Goal: Task Accomplishment & Management: Manage account settings

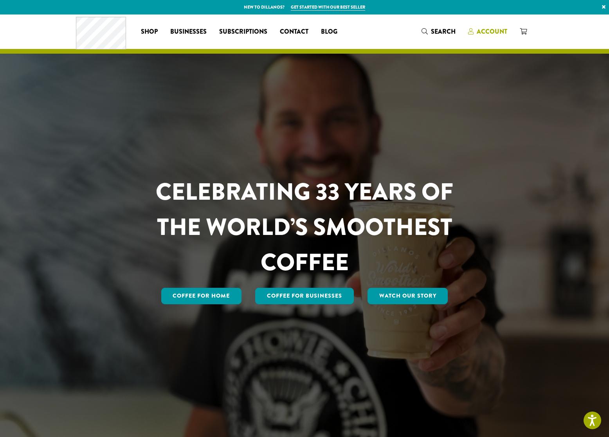
click at [490, 28] on span "Account" at bounding box center [492, 31] width 31 height 9
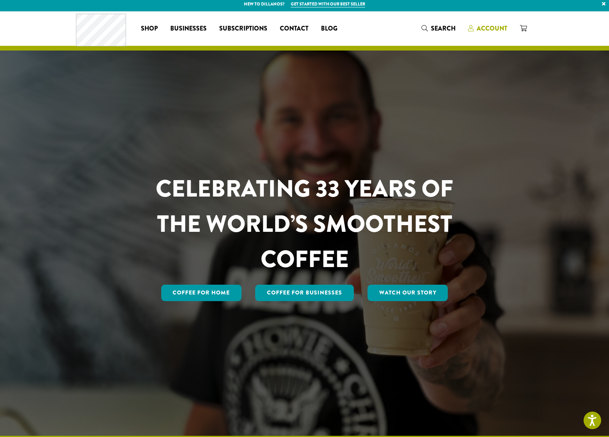
scroll to position [4, 0]
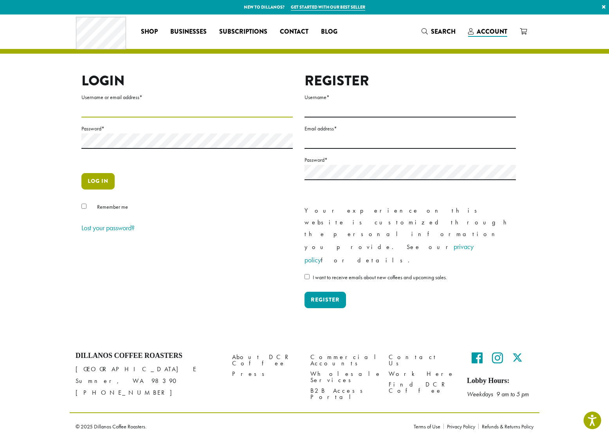
type input "**********"
click at [105, 180] on button "Log in" at bounding box center [97, 181] width 33 height 16
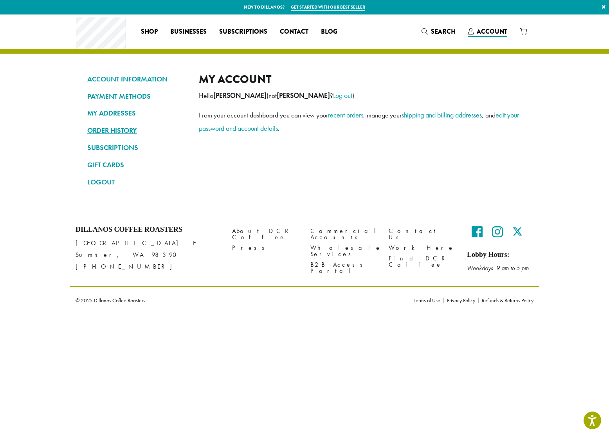
click at [119, 130] on link "ORDER HISTORY" at bounding box center [137, 130] width 100 height 13
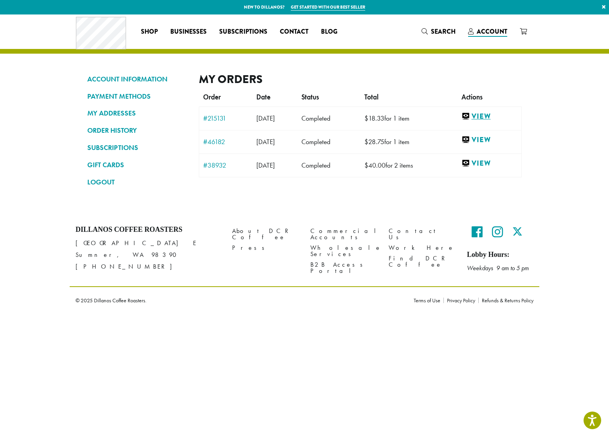
click at [491, 119] on link "View" at bounding box center [490, 117] width 56 height 10
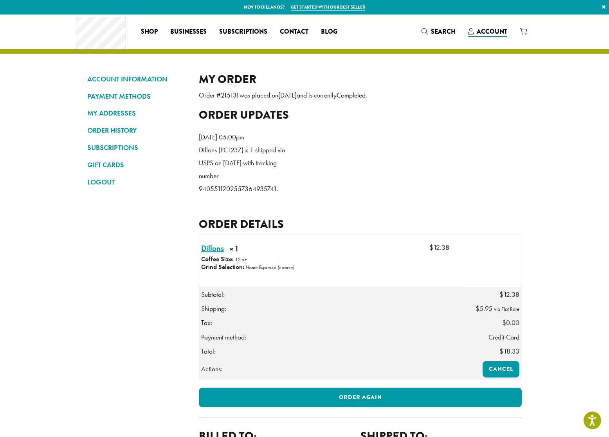
click at [211, 254] on link "Dillons × 1" at bounding box center [212, 248] width 23 height 12
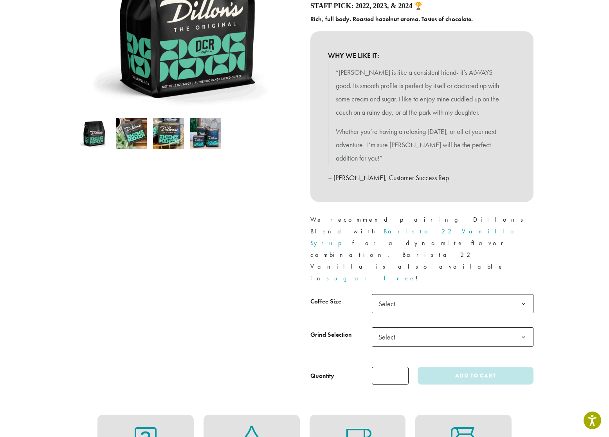
scroll to position [173, 0]
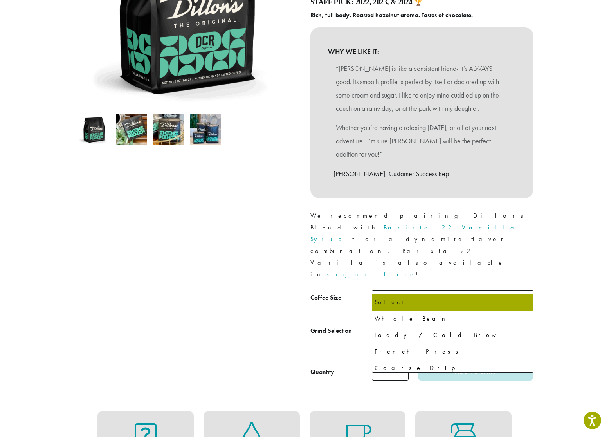
click at [414, 323] on span "Select" at bounding box center [453, 332] width 162 height 19
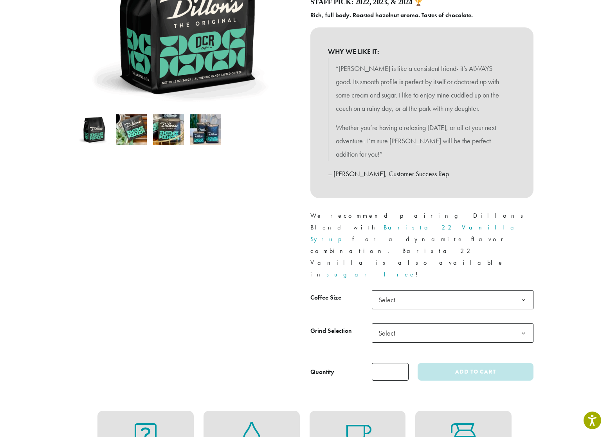
click at [226, 278] on div at bounding box center [187, 148] width 235 height 466
